Goal: Task Accomplishment & Management: Manage account settings

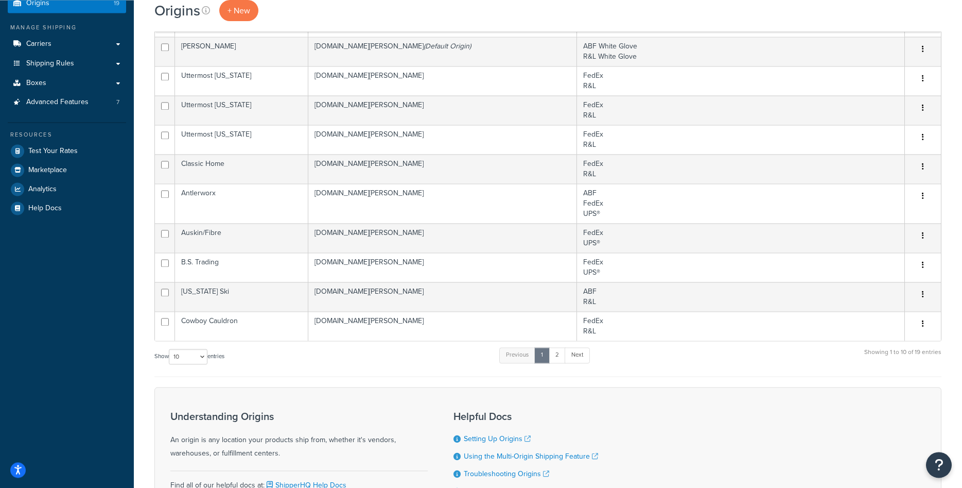
scroll to position [105, 0]
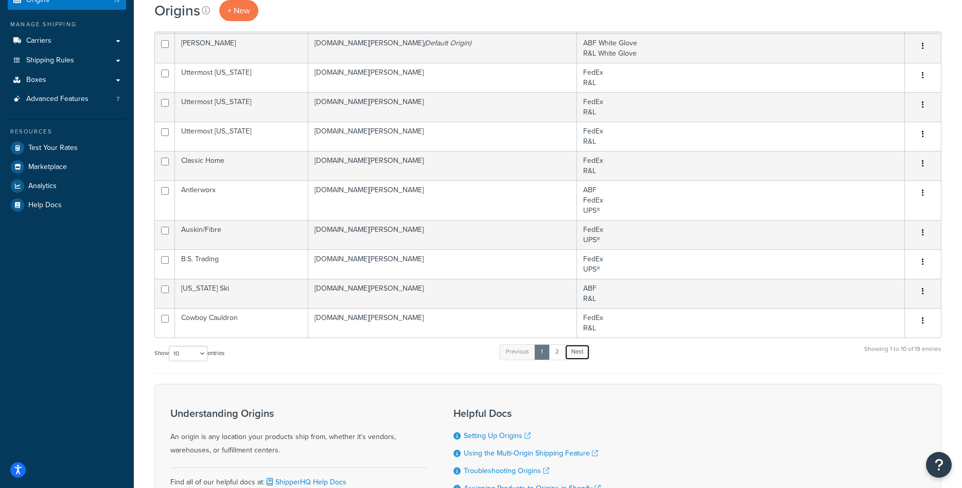
click at [578, 357] on link "Next" at bounding box center [577, 351] width 25 height 15
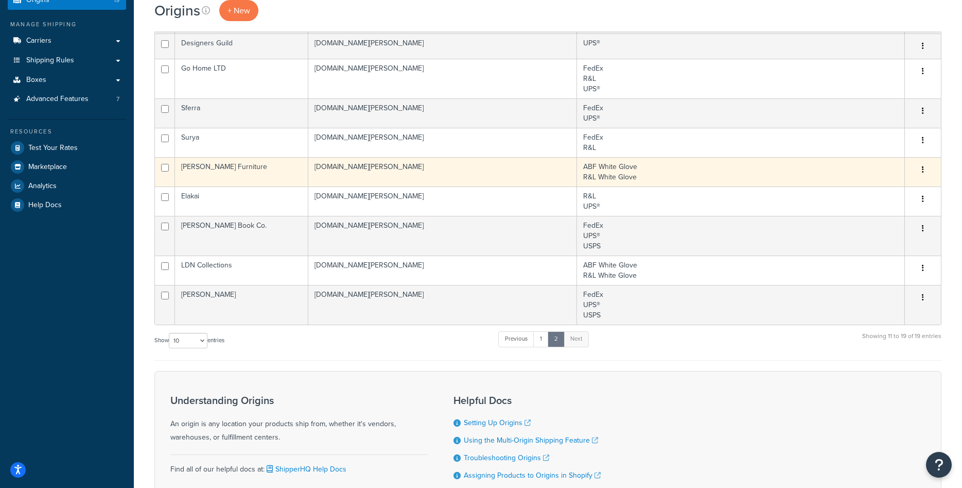
click at [220, 174] on td "[PERSON_NAME] Furniture" at bounding box center [241, 171] width 133 height 29
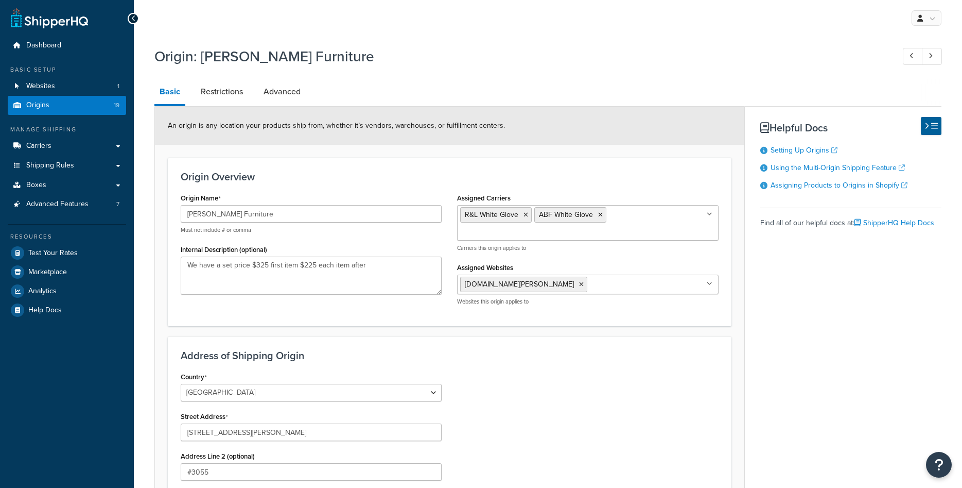
select select "46"
click at [235, 215] on input "[PERSON_NAME] Furniture" at bounding box center [311, 214] width 261 height 18
click at [235, 214] on input "Rowe Furniture" at bounding box center [311, 214] width 261 height 18
click at [75, 168] on link "Shipping Rules" at bounding box center [67, 165] width 118 height 19
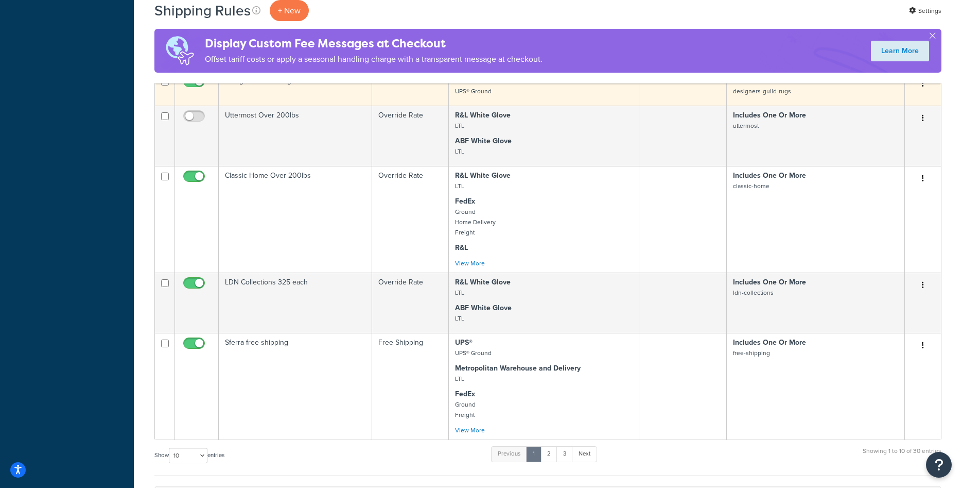
scroll to position [578, 0]
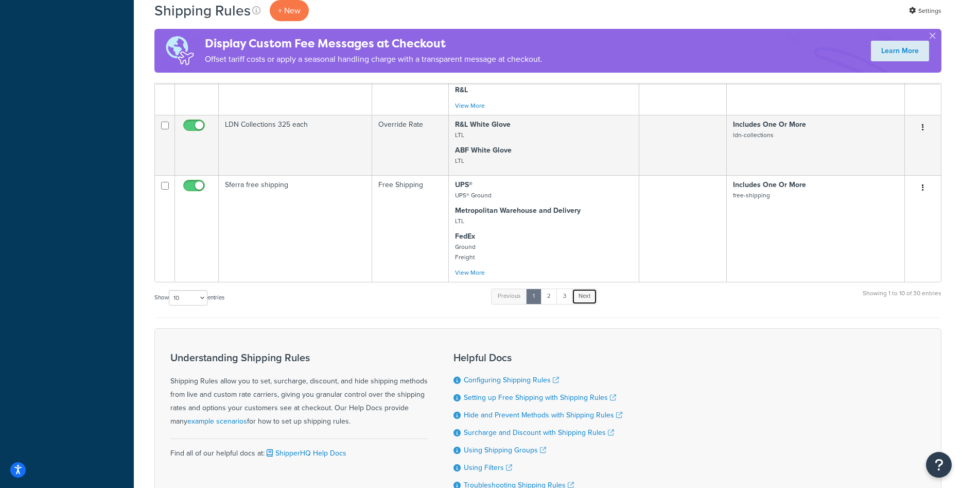
click at [579, 297] on link "Next" at bounding box center [584, 295] width 25 height 15
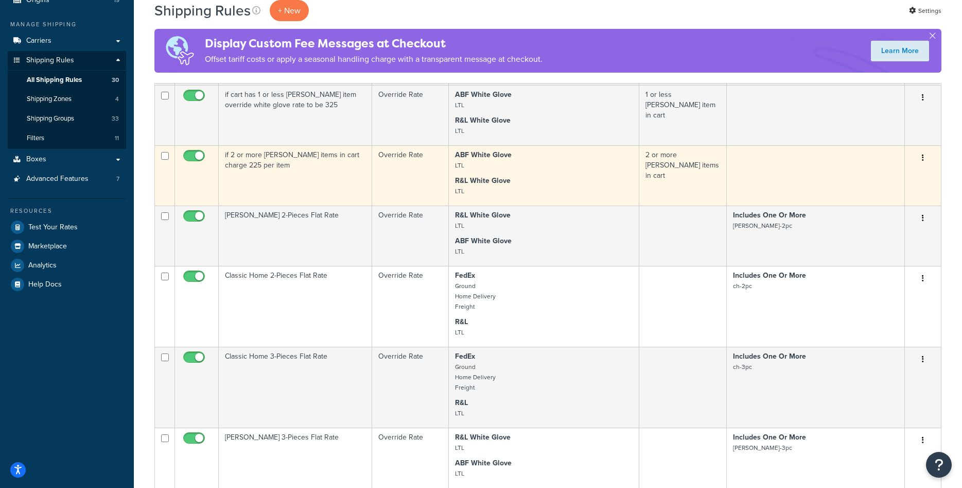
scroll to position [0, 0]
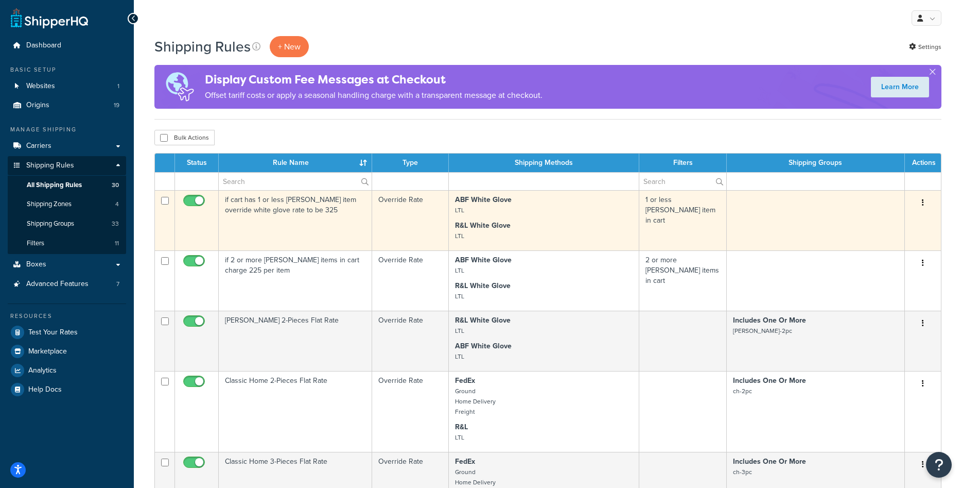
click at [280, 220] on td "if cart has 1 or less [PERSON_NAME] item override white glove rate to be 325" at bounding box center [295, 220] width 153 height 60
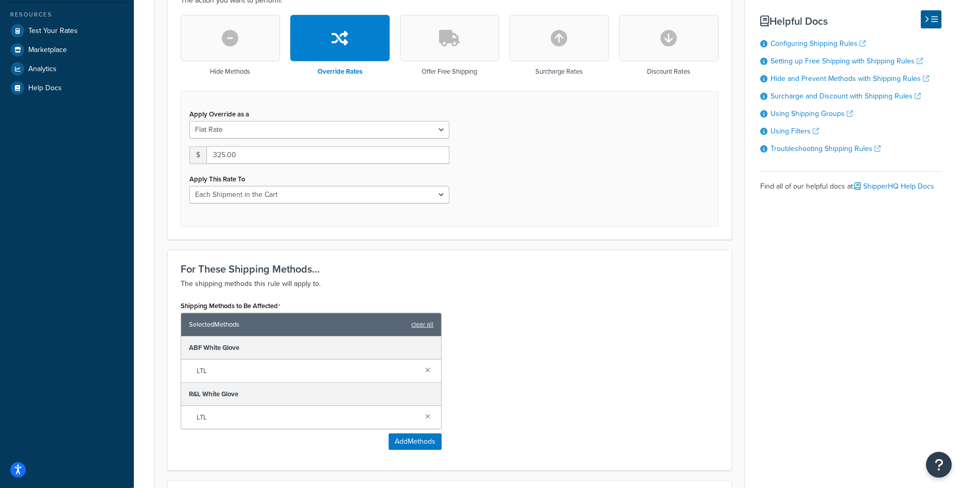
scroll to position [296, 0]
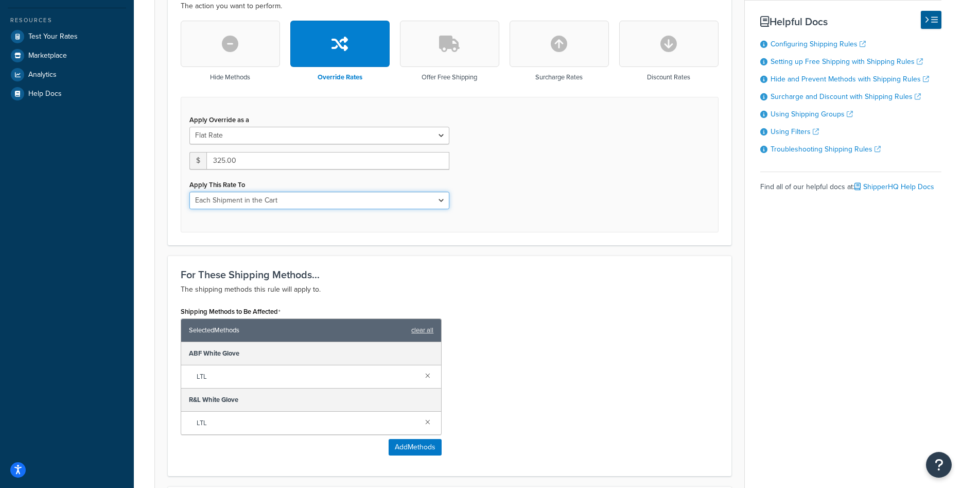
click at [190, 192] on select "Each Shipment in the Cart Each Origin in the Cart Each Shipping Group in the Ca…" at bounding box center [320, 201] width 260 height 18
select select "SHIPPING_GROUP"
click option "Each Shipping Group in the Cart" at bounding box center [0, 0] width 0 height 0
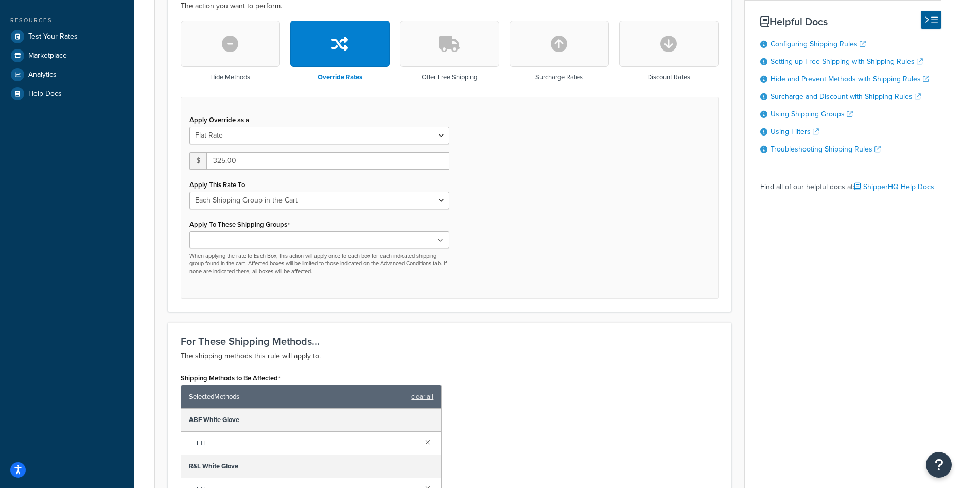
click at [294, 235] on ul at bounding box center [320, 239] width 260 height 17
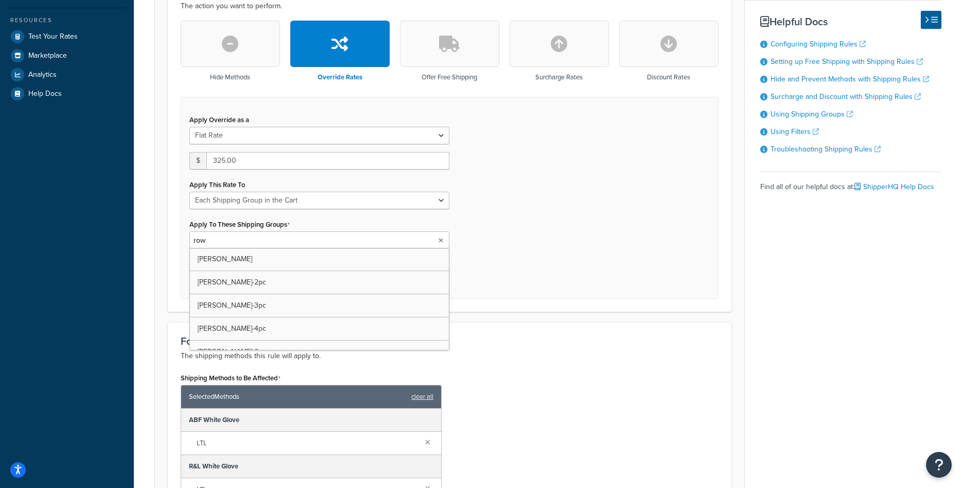
type input "rowe"
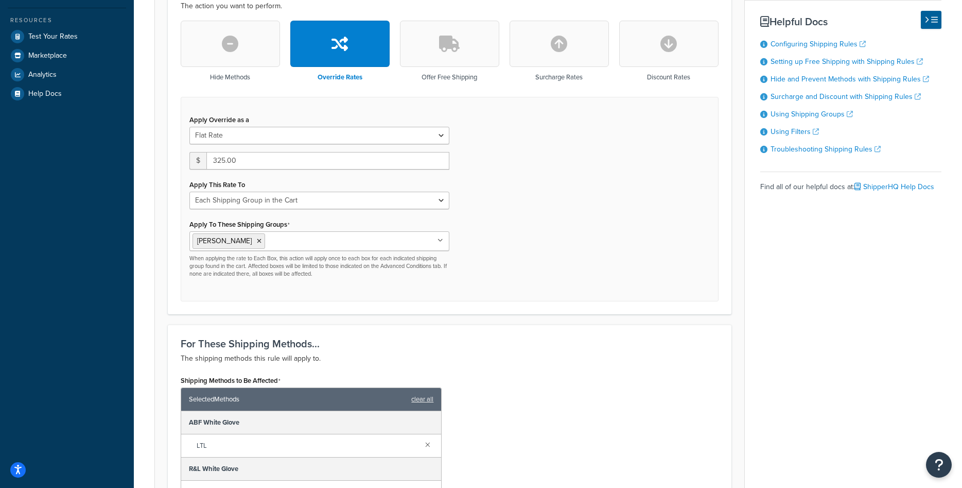
click at [471, 235] on div "Apply Override as a Flat Rate Percentage Flat Rate & Percentage $ 325.00 Apply …" at bounding box center [450, 199] width 538 height 204
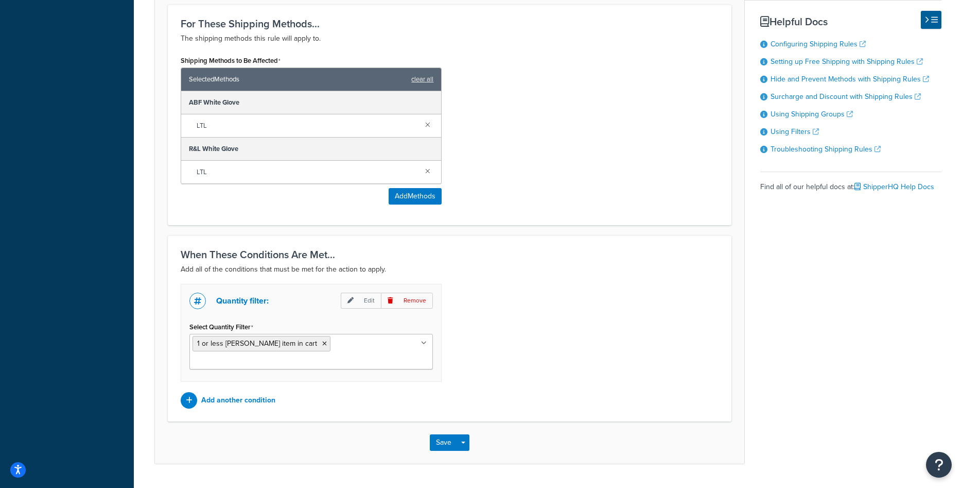
scroll to position [627, 0]
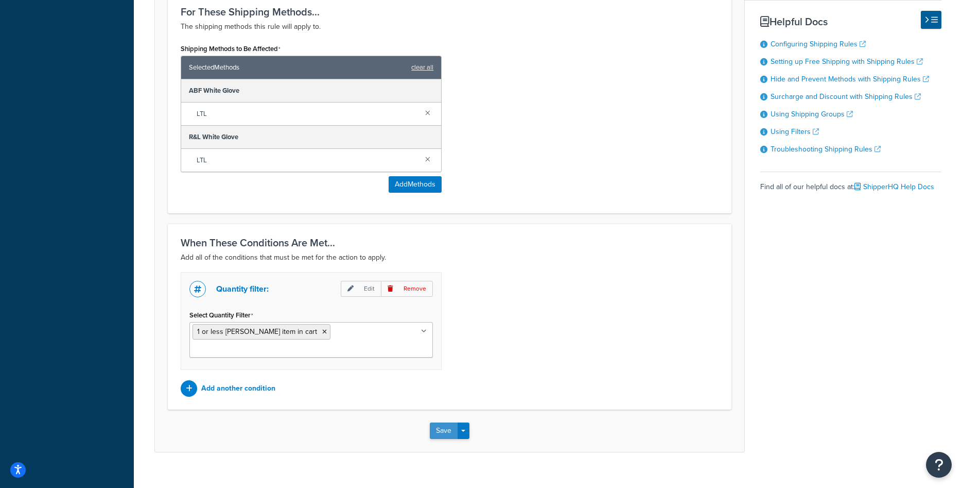
click at [434, 422] on button "Save" at bounding box center [444, 430] width 28 height 16
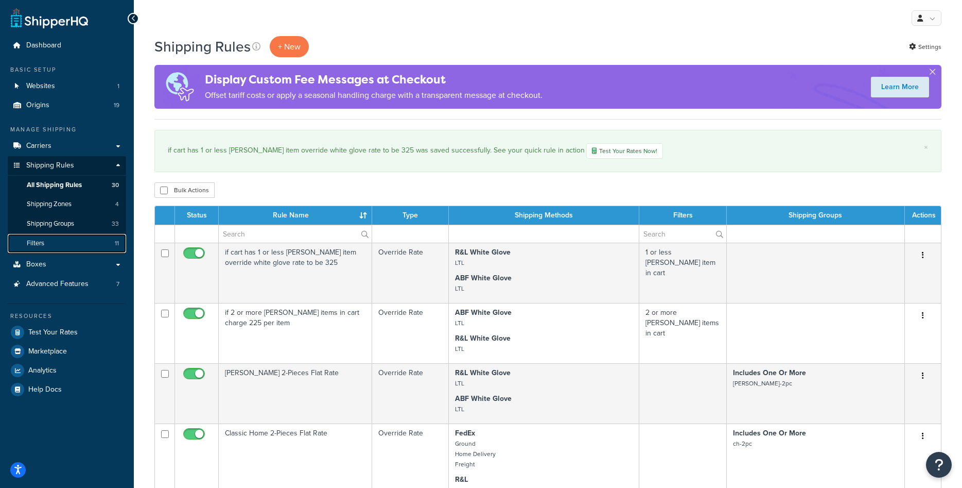
click at [60, 242] on link "Filters 11" at bounding box center [67, 243] width 118 height 19
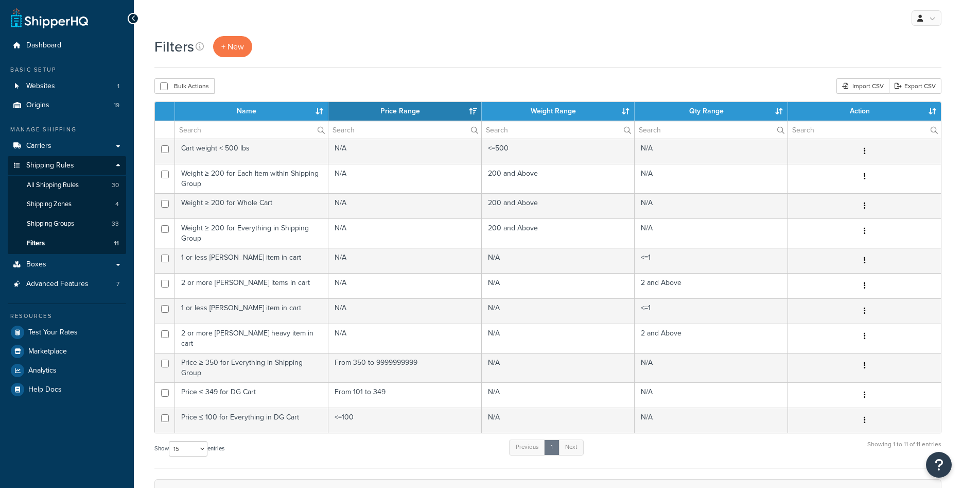
select select "15"
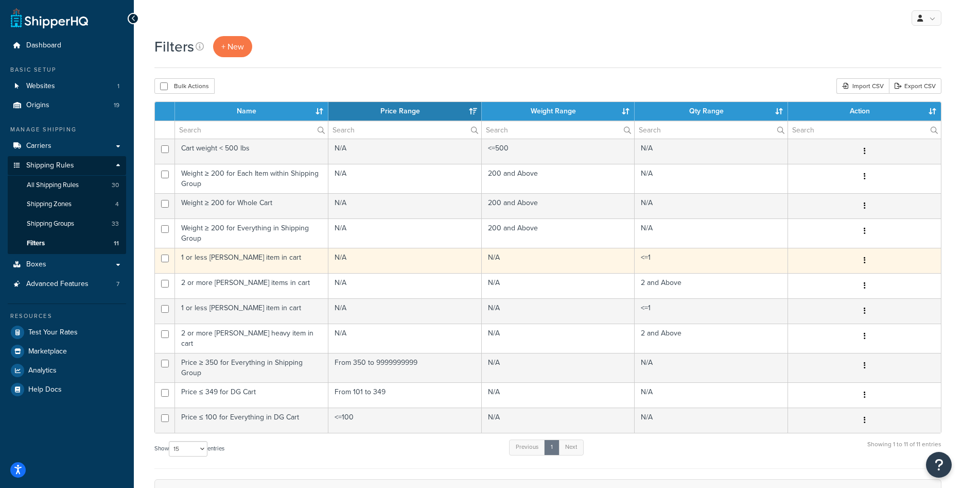
click at [237, 259] on td "1 or less [PERSON_NAME] item in cart" at bounding box center [251, 260] width 153 height 25
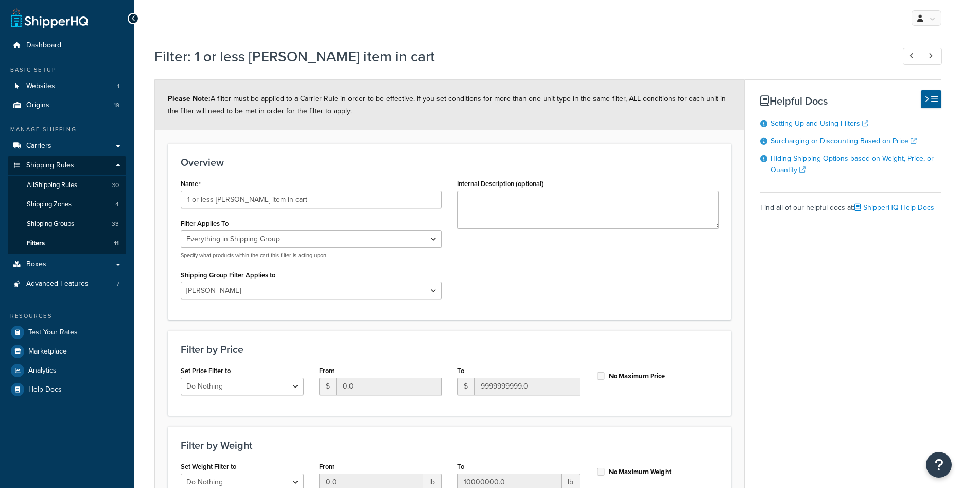
select select "SHIPPING_GROUP"
select select "300687"
select select "range"
click at [82, 187] on link "All Shipping Rules 30" at bounding box center [67, 185] width 118 height 19
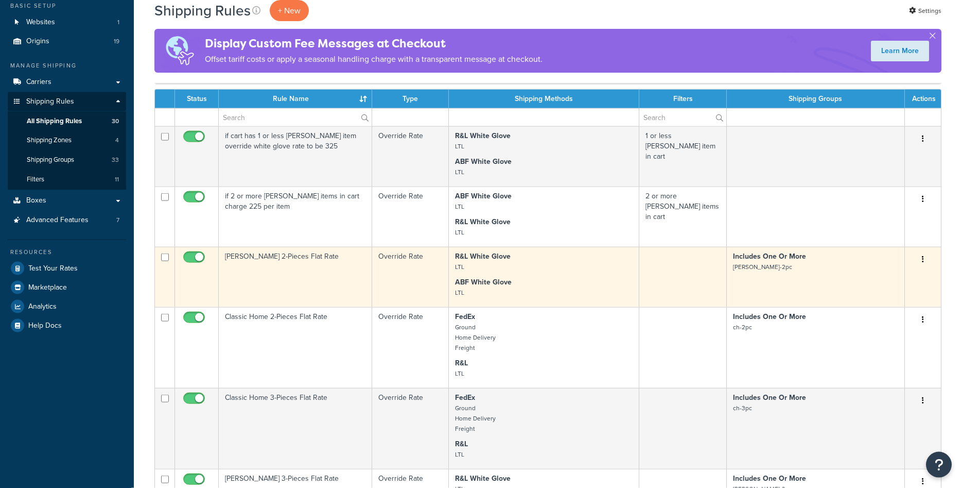
scroll to position [105, 0]
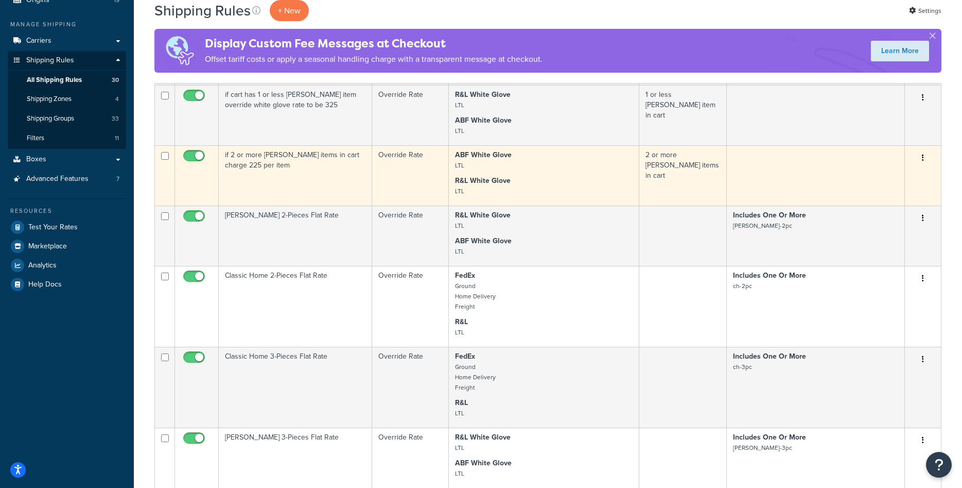
click at [313, 179] on td "if 2 or more [PERSON_NAME] items in cart charge 225 per item" at bounding box center [295, 175] width 153 height 60
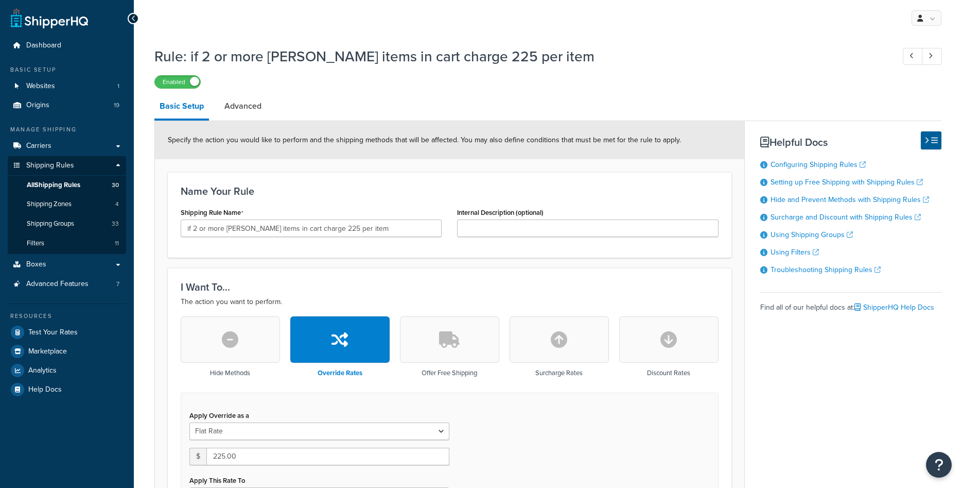
select select "ITEM"
click at [73, 182] on span "All Shipping Rules" at bounding box center [54, 185] width 54 height 9
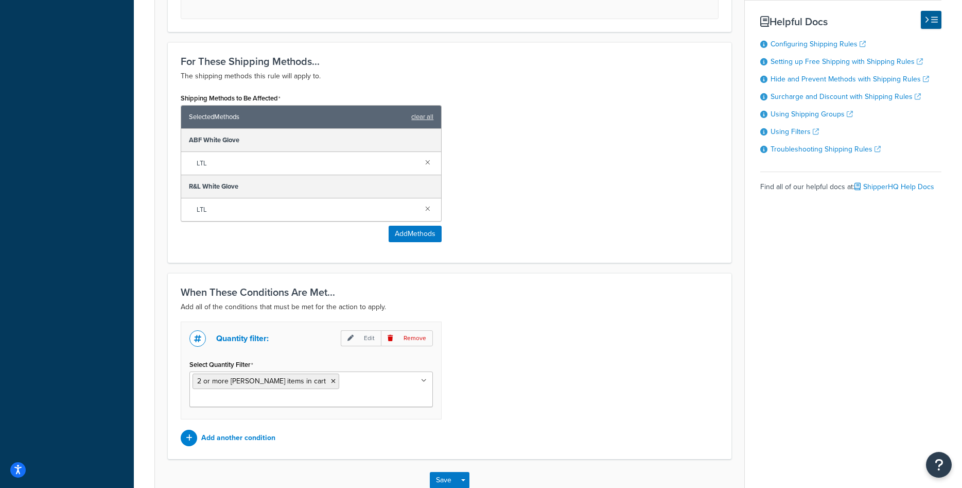
scroll to position [627, 0]
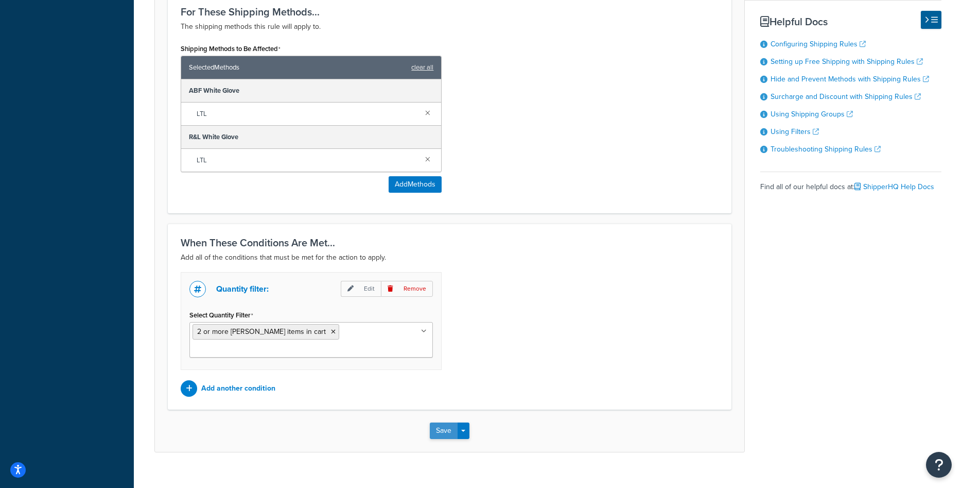
click at [448, 422] on button "Save" at bounding box center [444, 430] width 28 height 16
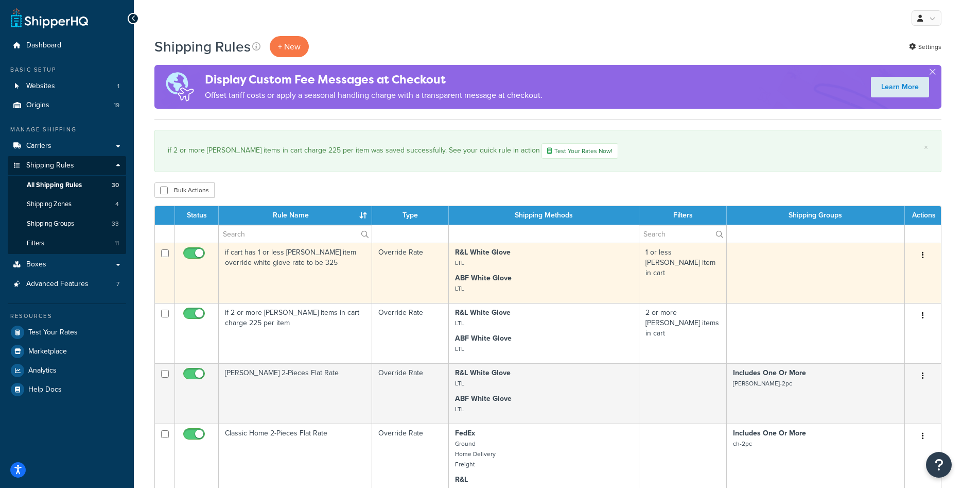
click at [324, 285] on td "if cart has 1 or less rowe item override white glove rate to be 325" at bounding box center [295, 273] width 153 height 60
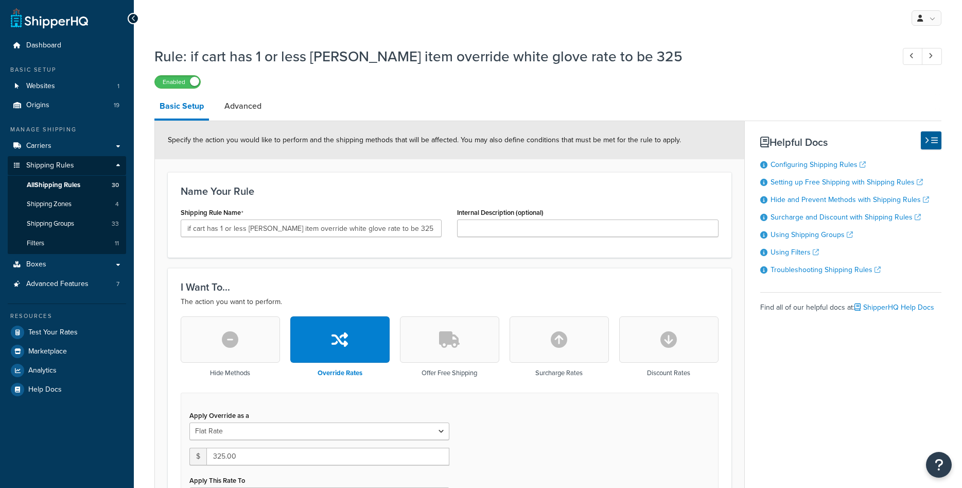
scroll to position [210, 0]
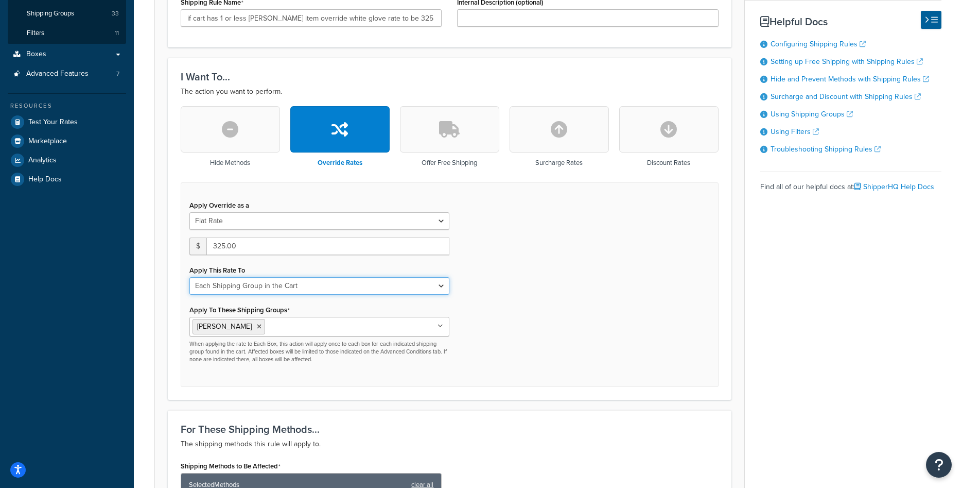
click at [190, 277] on select "Each Shipment in the Cart Each Origin in the Cart Each Shipping Group in the Ca…" at bounding box center [320, 286] width 260 height 18
select select "ITEM"
click option "Each Item within a Shipping Group" at bounding box center [0, 0] width 0 height 0
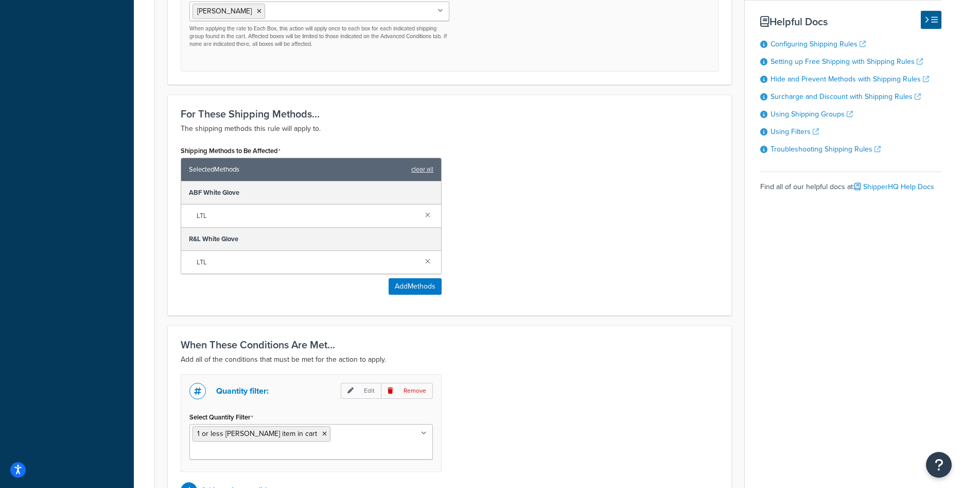
scroll to position [627, 0]
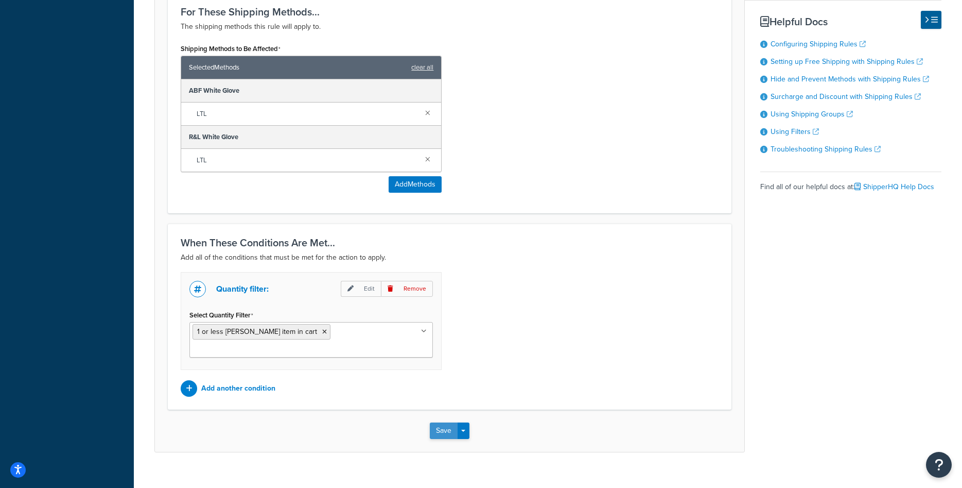
click at [436, 422] on button "Save" at bounding box center [444, 430] width 28 height 16
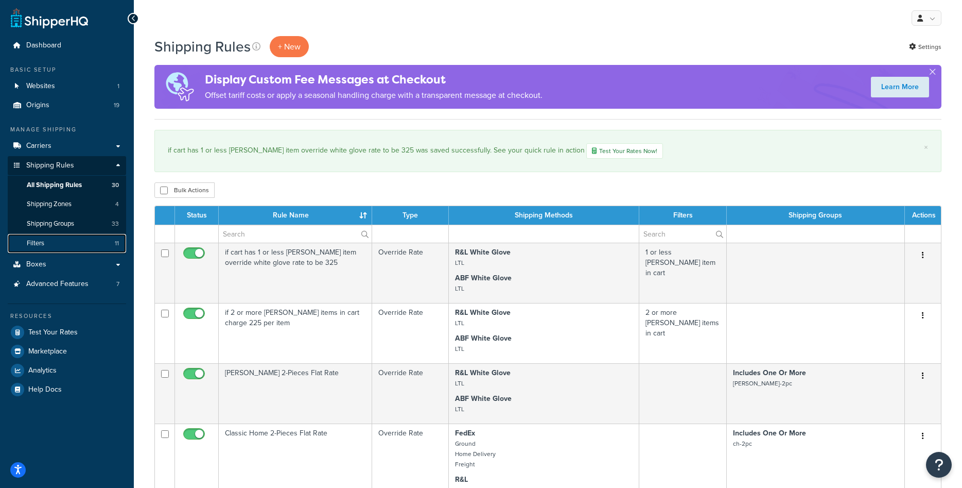
click at [63, 252] on link "Filters 11" at bounding box center [67, 243] width 118 height 19
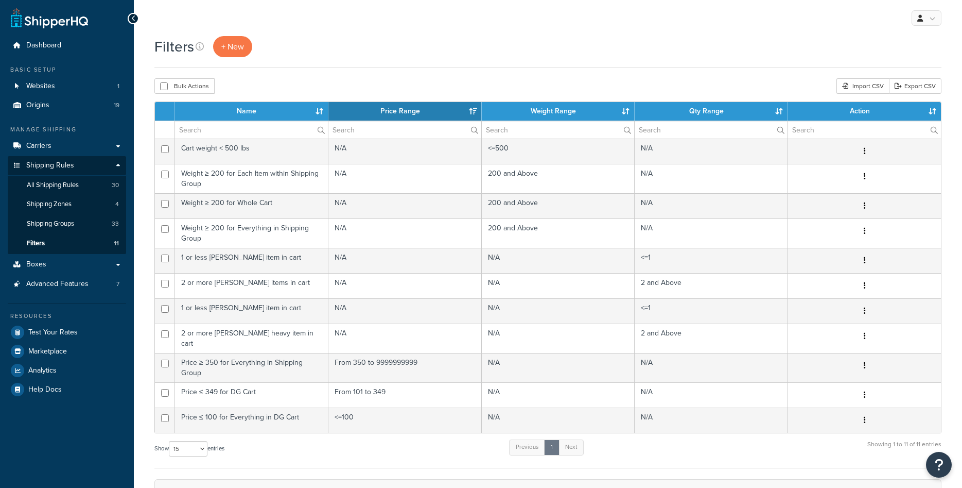
select select "15"
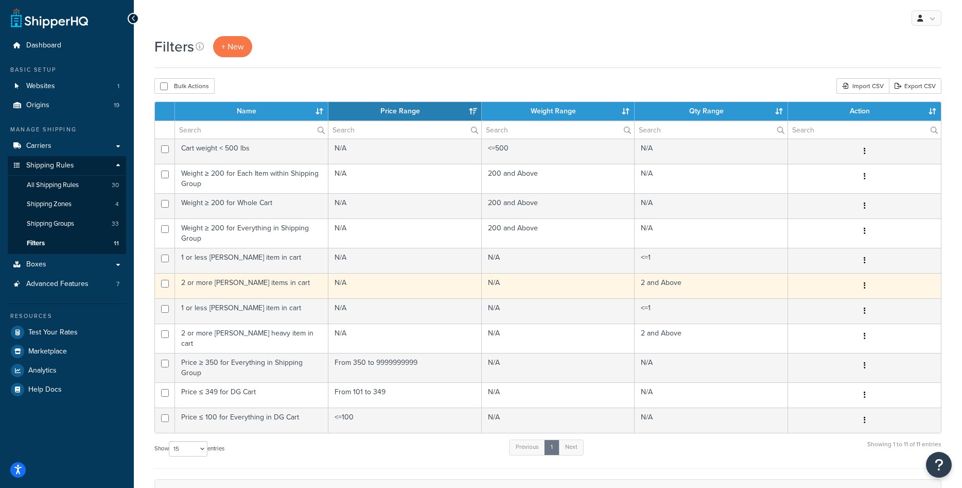
click at [264, 286] on td "2 or more [PERSON_NAME] items in cart" at bounding box center [251, 285] width 153 height 25
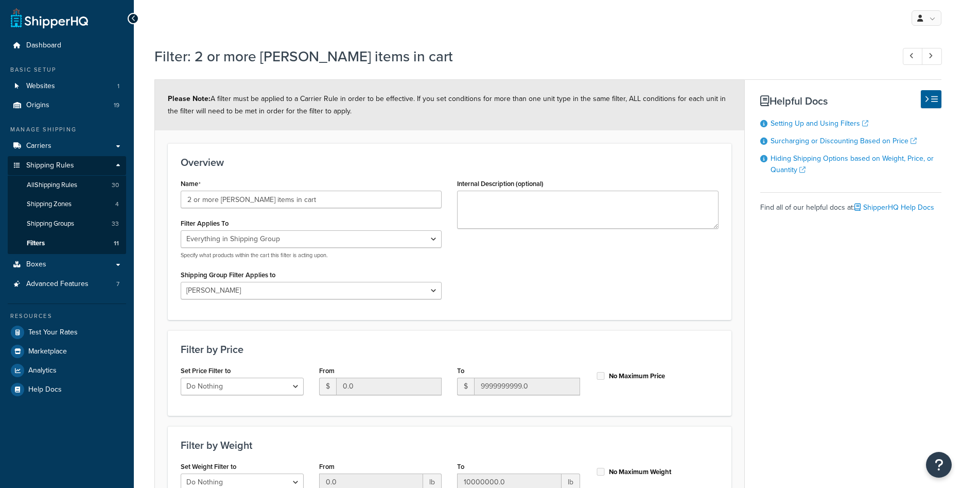
select select "SHIPPING_GROUP"
select select "300687"
select select "range"
click at [51, 179] on link "All Shipping Rules 30" at bounding box center [67, 185] width 118 height 19
